Goal: Navigation & Orientation: Find specific page/section

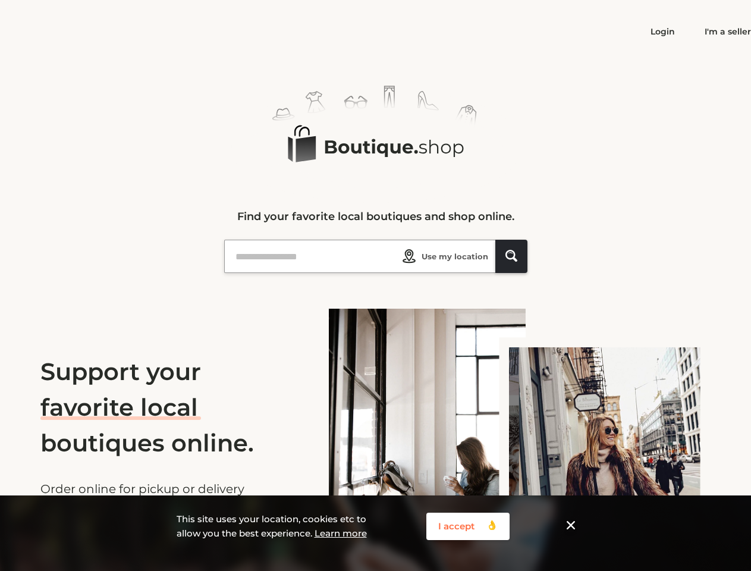
click at [375, 285] on div "Logo Created with Sketch. Find your favorite local boutiques and shop online." at bounding box center [375, 189] width 303 height 206
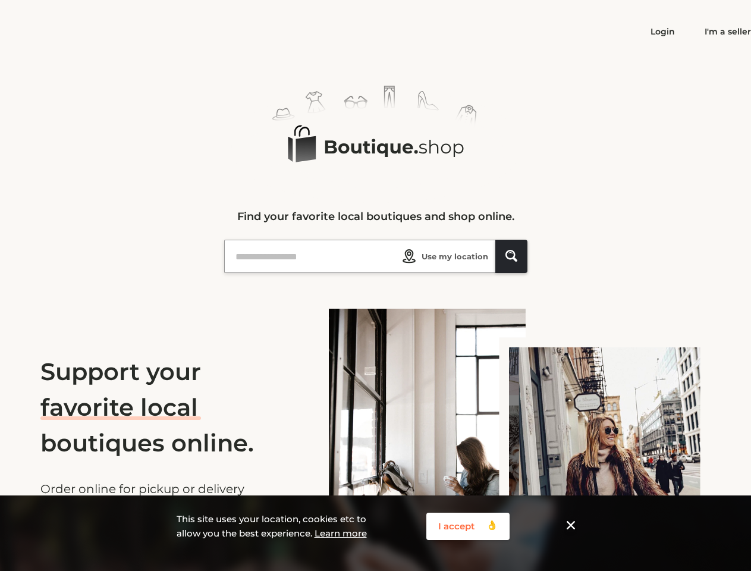
click at [442, 256] on span "Use my location" at bounding box center [455, 256] width 67 height 12
click at [511, 256] on icon "Shape_1 Created with Sketch." at bounding box center [511, 256] width 12 height 12
click at [468, 526] on button "I accept 👌 Created with Sketch. 👌" at bounding box center [467, 526] width 83 height 27
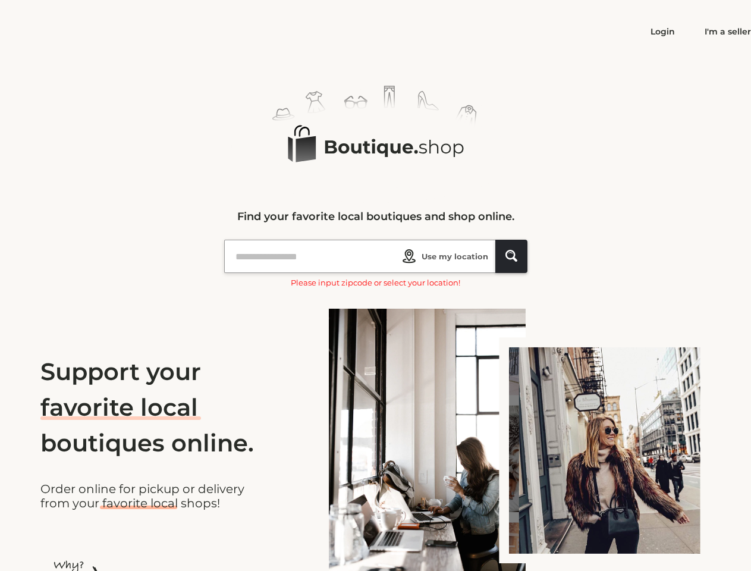
click at [571, 526] on img at bounding box center [520, 456] width 382 height 295
